Goal: Transaction & Acquisition: Purchase product/service

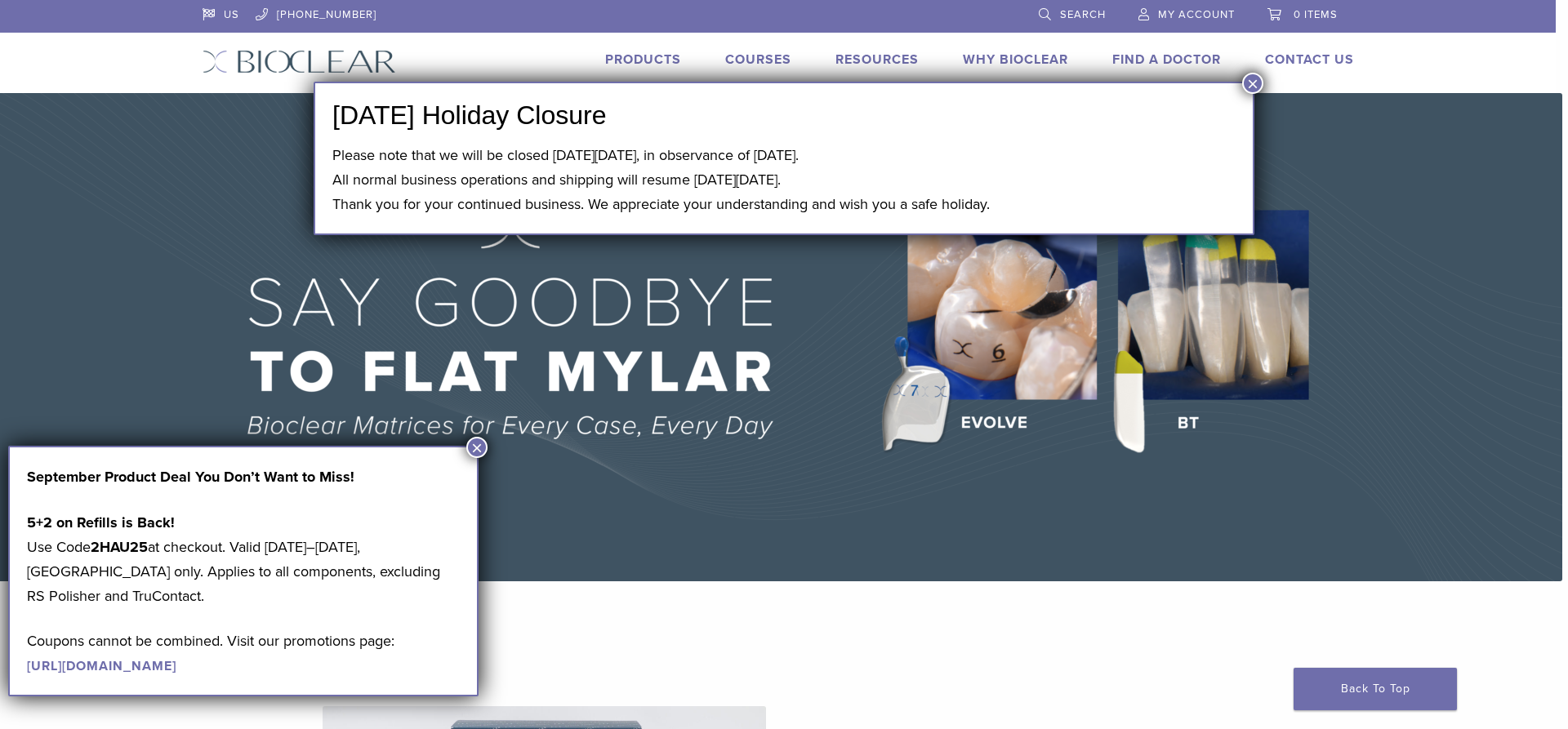
click at [483, 448] on button "×" at bounding box center [476, 447] width 22 height 22
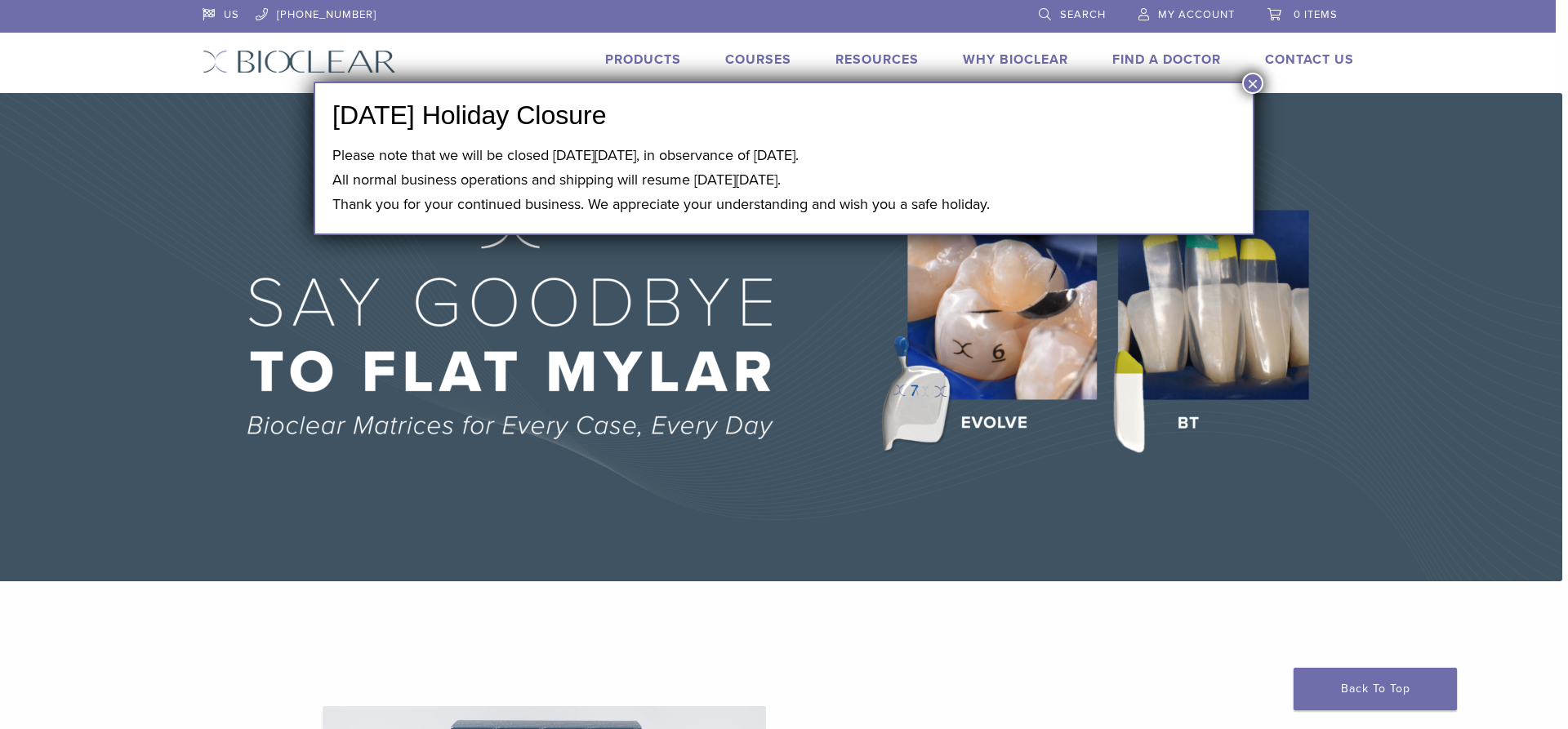
click at [1256, 78] on button "×" at bounding box center [1252, 83] width 22 height 22
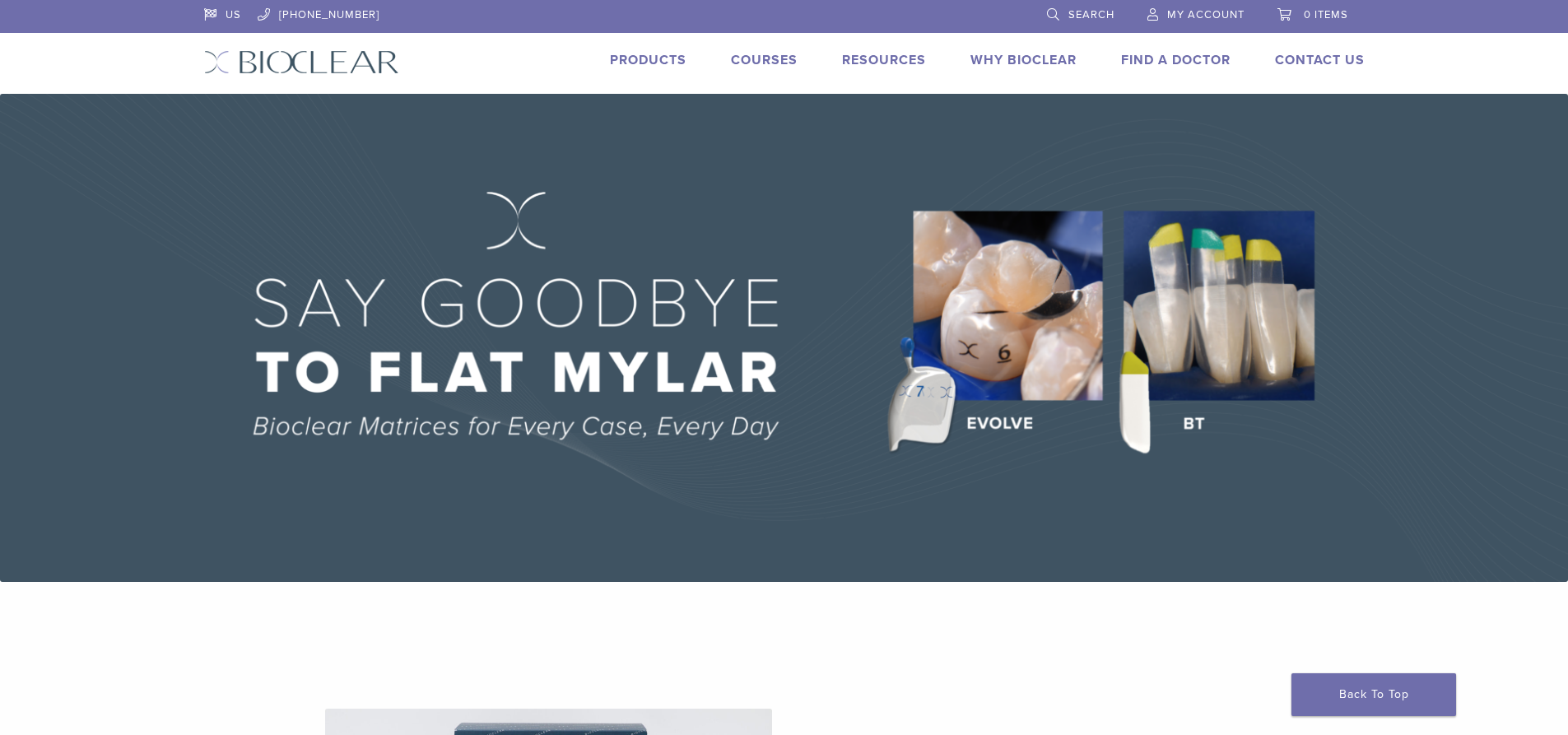
click at [752, 59] on link "Courses" at bounding box center [764, 60] width 66 height 16
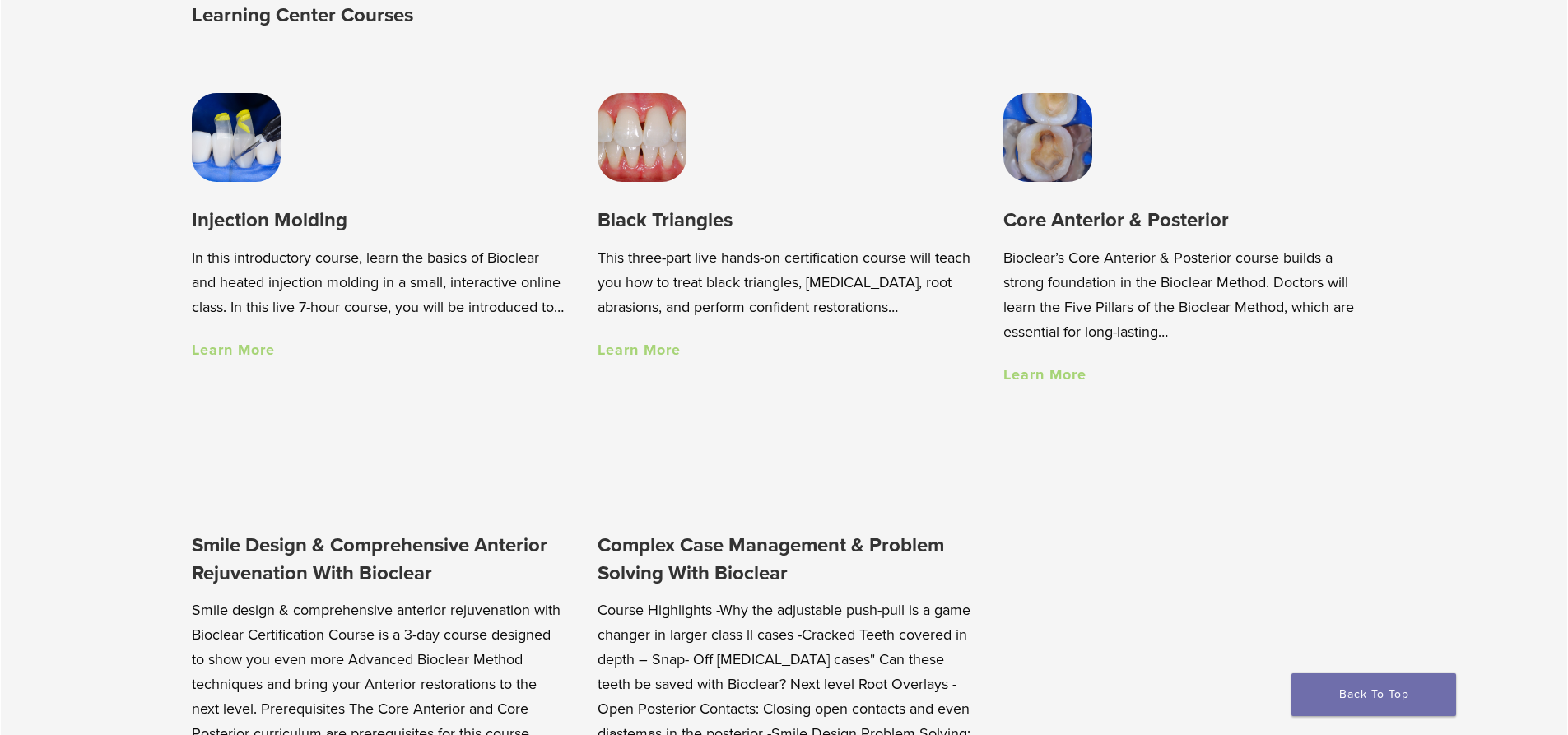
scroll to position [1153, 0]
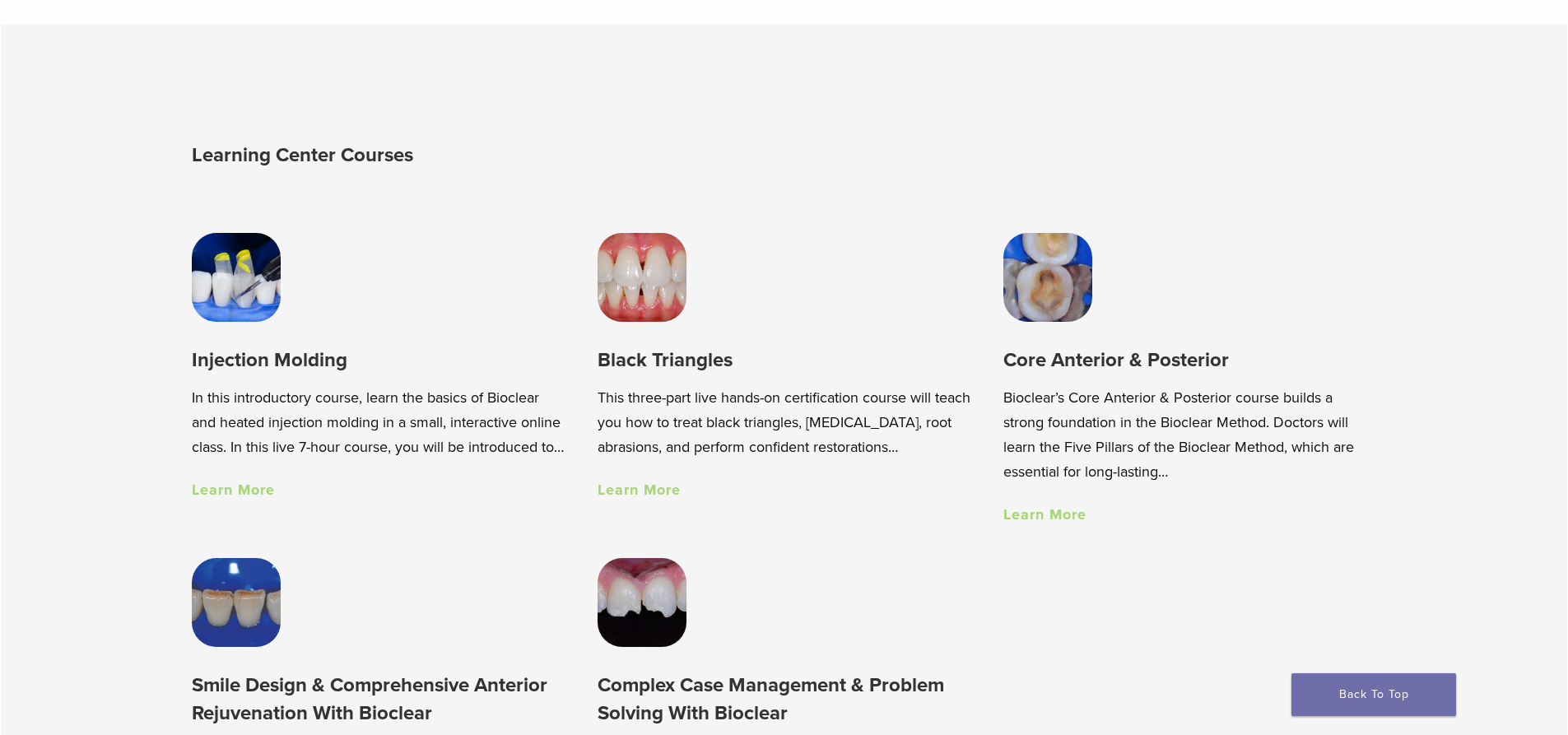
click at [222, 499] on link "Learn More" at bounding box center [234, 490] width 83 height 18
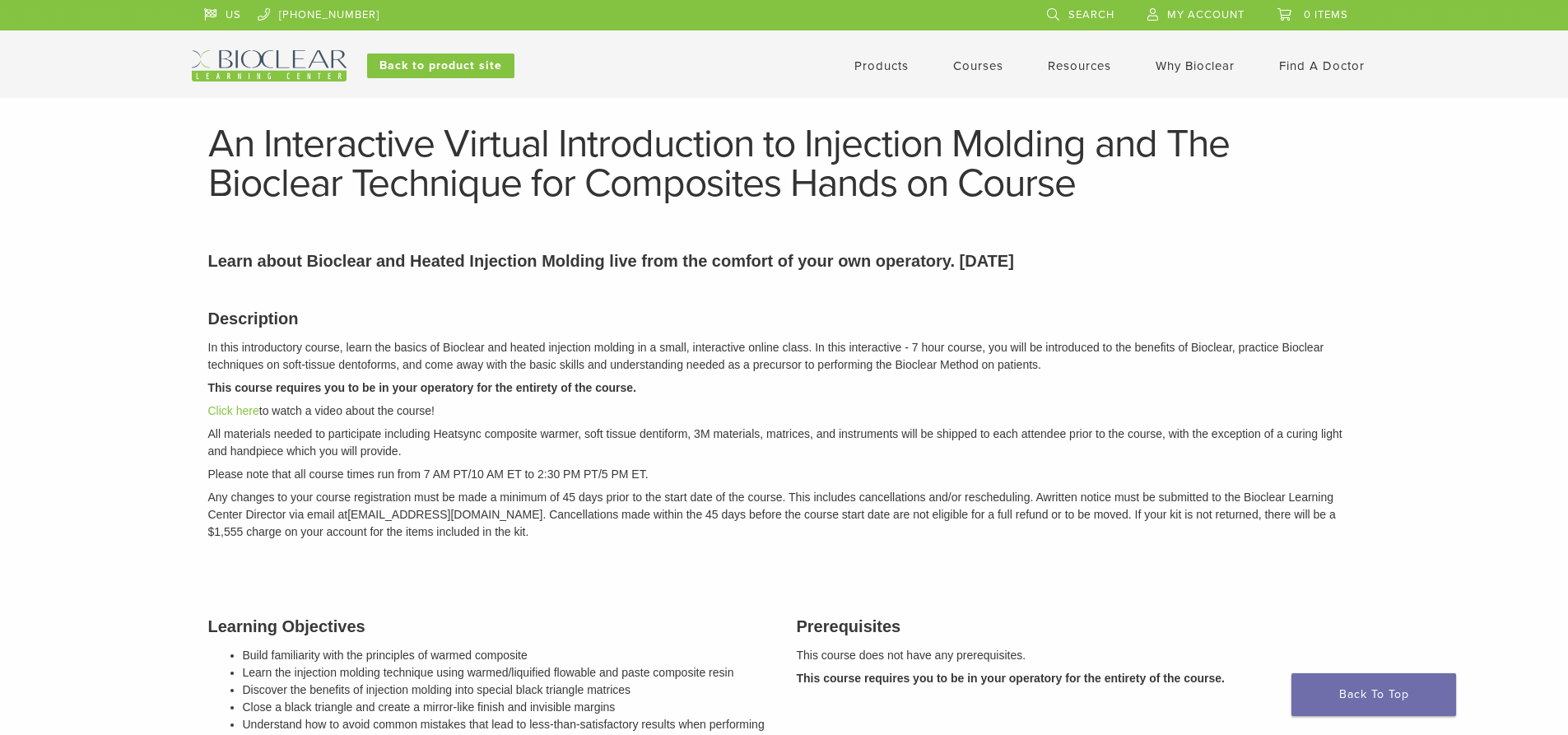
click at [894, 66] on link "Products" at bounding box center [881, 66] width 54 height 15
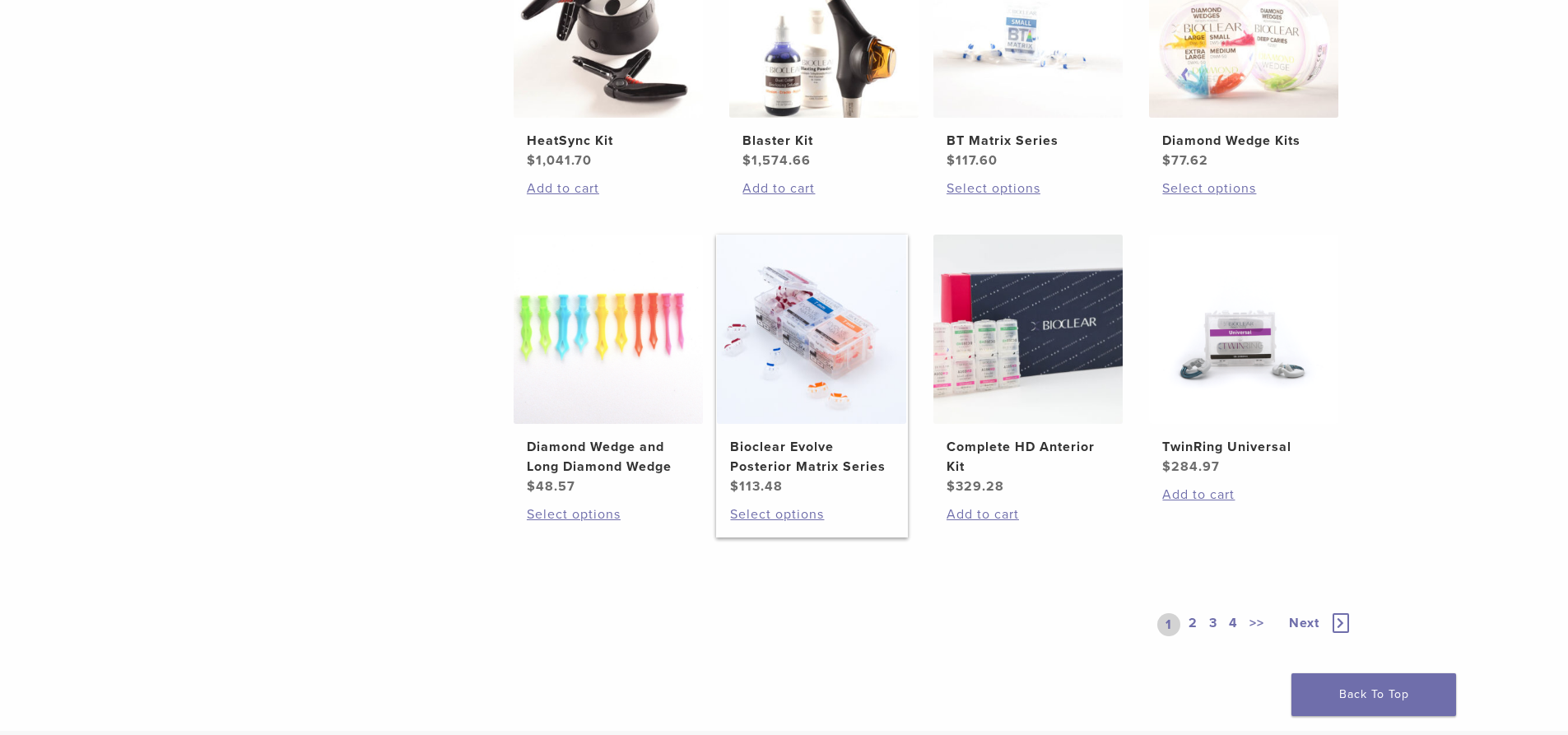
scroll to position [577, 0]
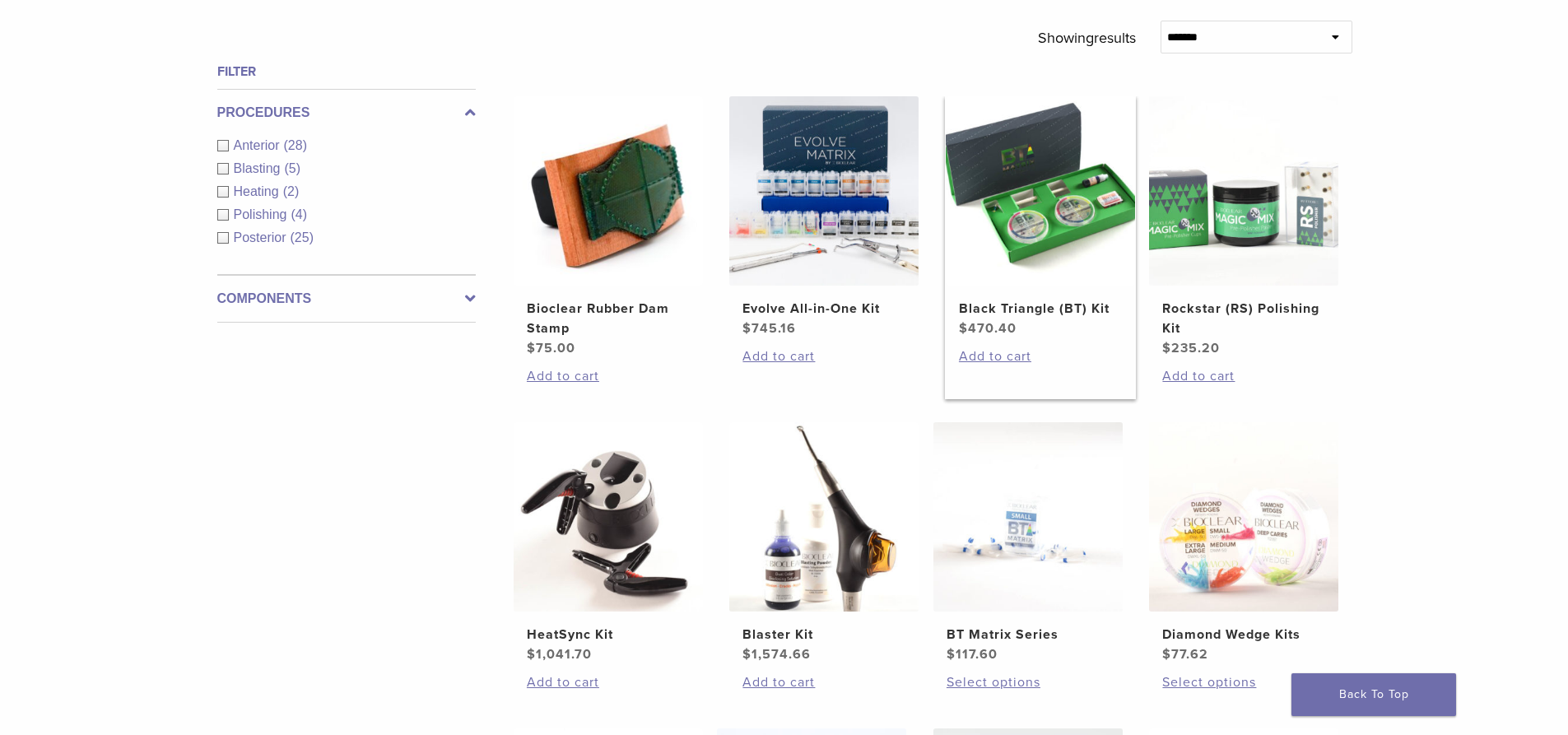
click at [1045, 259] on img at bounding box center [1041, 191] width 189 height 189
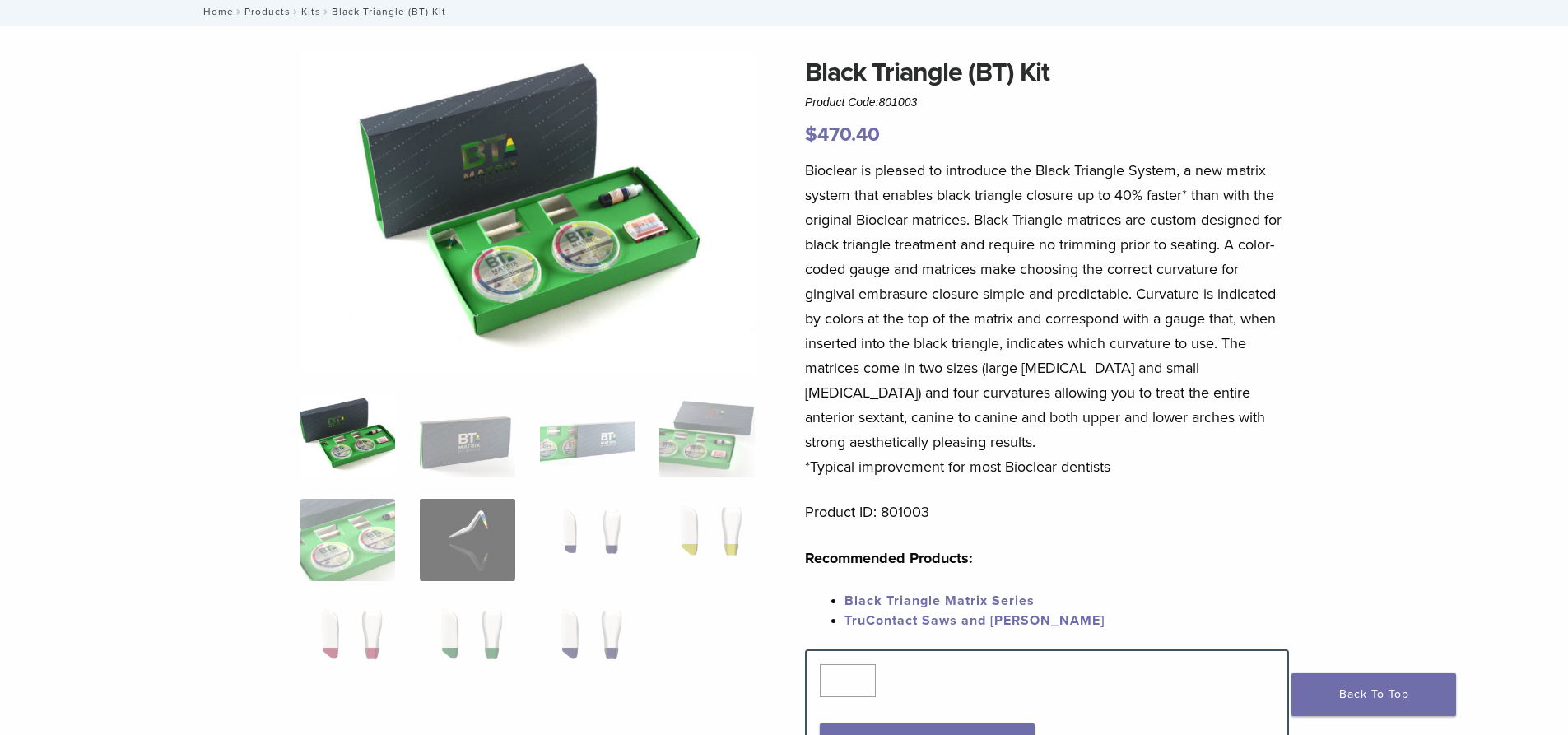
scroll to position [165, 0]
